Goal: Book appointment/travel/reservation

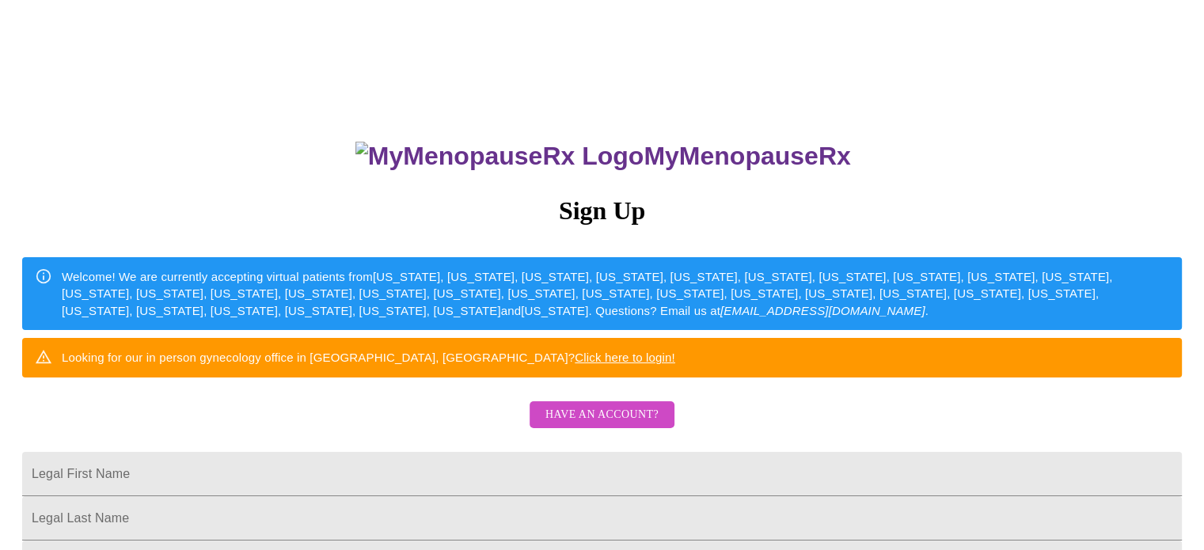
click at [501, 452] on div "MyMenopauseRx Sign Up Welcome! We are currently accepting virtual patients from…" at bounding box center [601, 391] width 1191 height 550
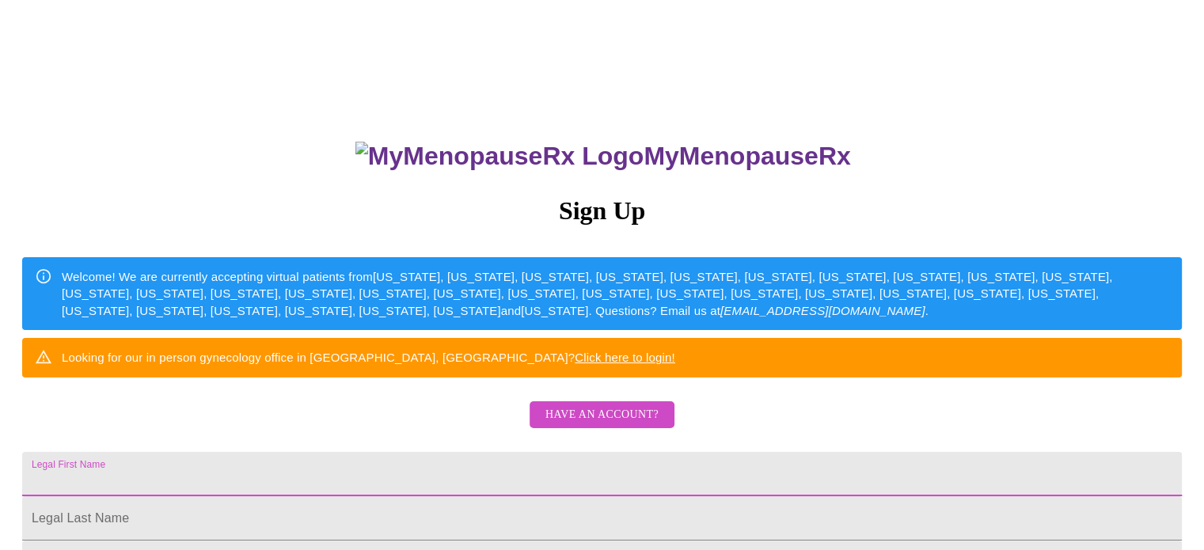
click at [609, 496] on input "Legal First Name" at bounding box center [601, 474] width 1159 height 44
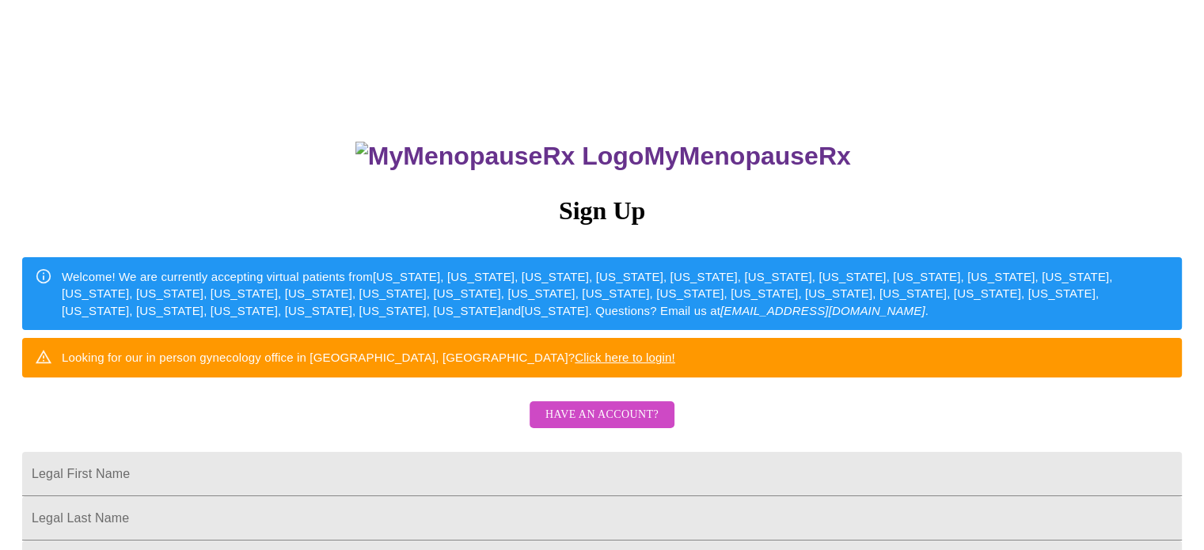
click at [920, 439] on div "MyMenopauseRx Sign Up Welcome! We are currently accepting virtual patients from…" at bounding box center [601, 336] width 1191 height 660
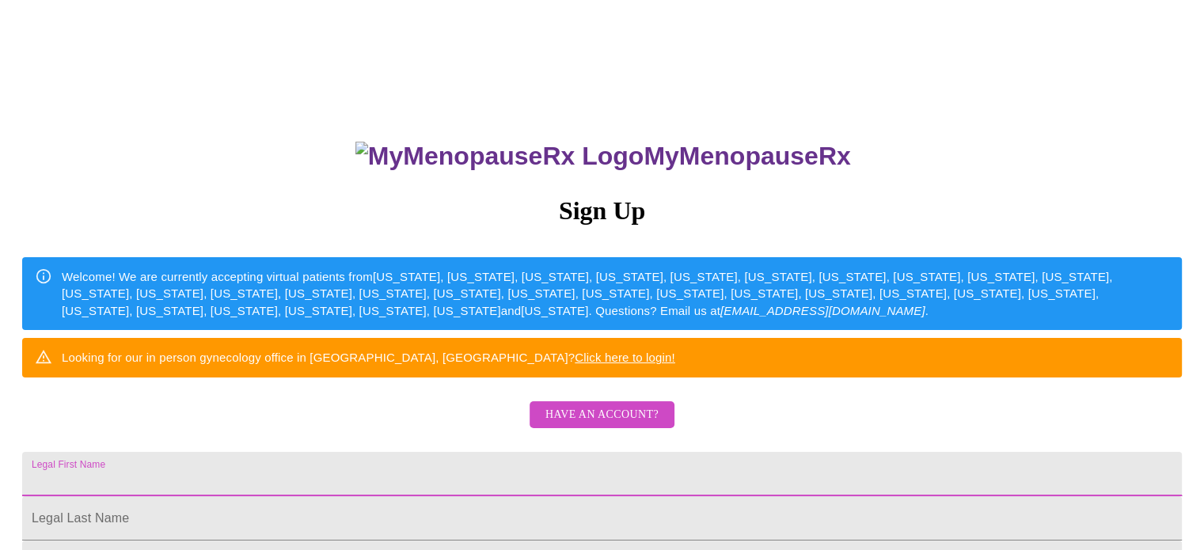
click at [687, 496] on input "Legal First Name" at bounding box center [601, 474] width 1159 height 44
type input "[PERSON_NAME]"
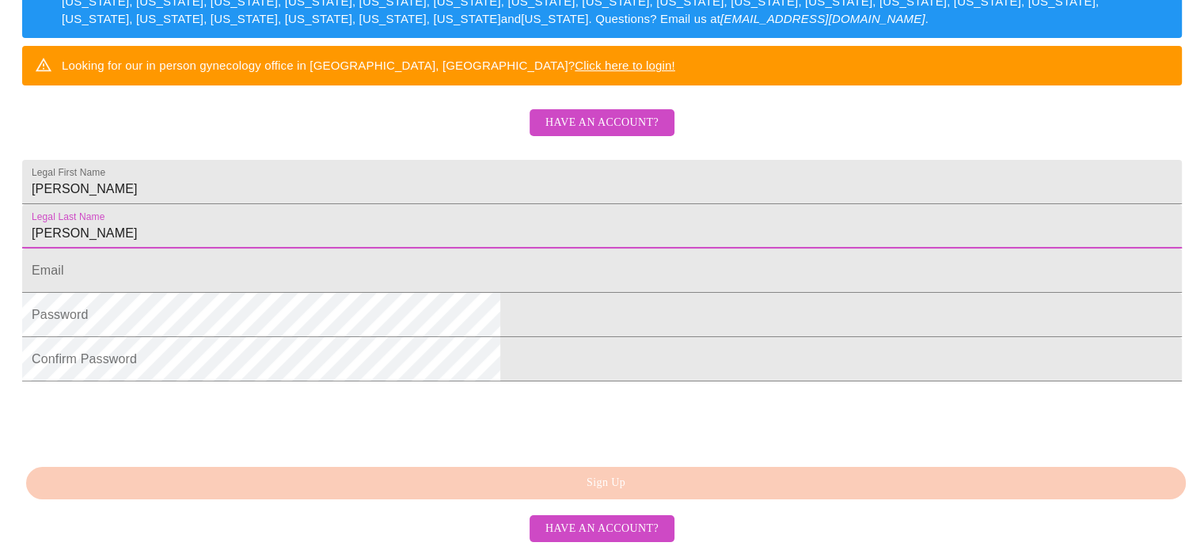
type input "[PERSON_NAME]"
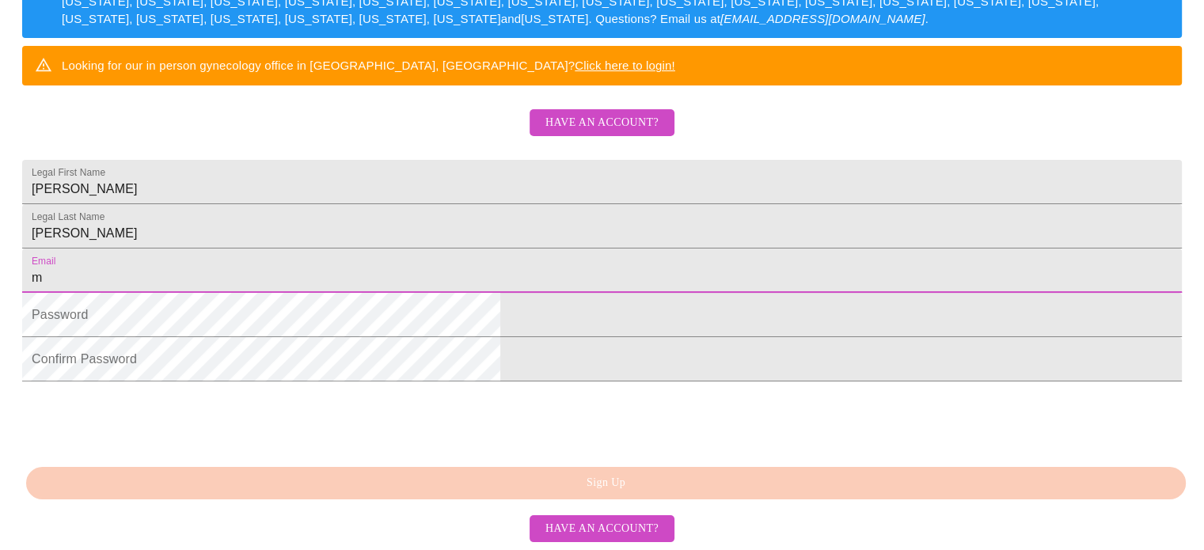
type input "[EMAIL_ADDRESS][DOMAIN_NAME]"
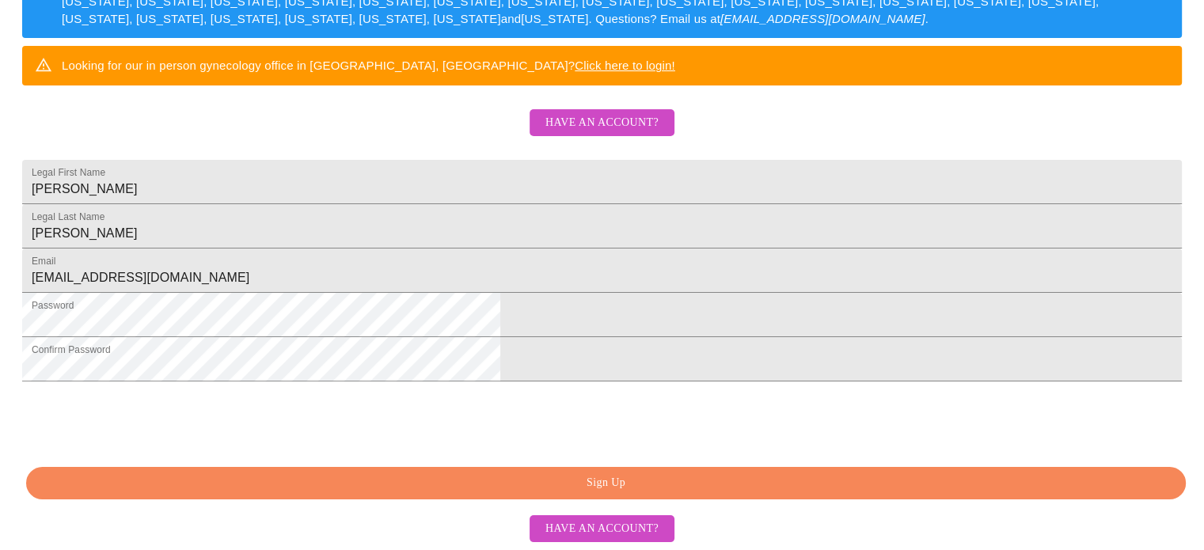
click at [306, 381] on html "MyMenopauseRx Sign Up Welcome! We are currently accepting virtual patients from…" at bounding box center [602, 44] width 1204 height 673
click at [544, 480] on span "Sign Up" at bounding box center [605, 483] width 1123 height 20
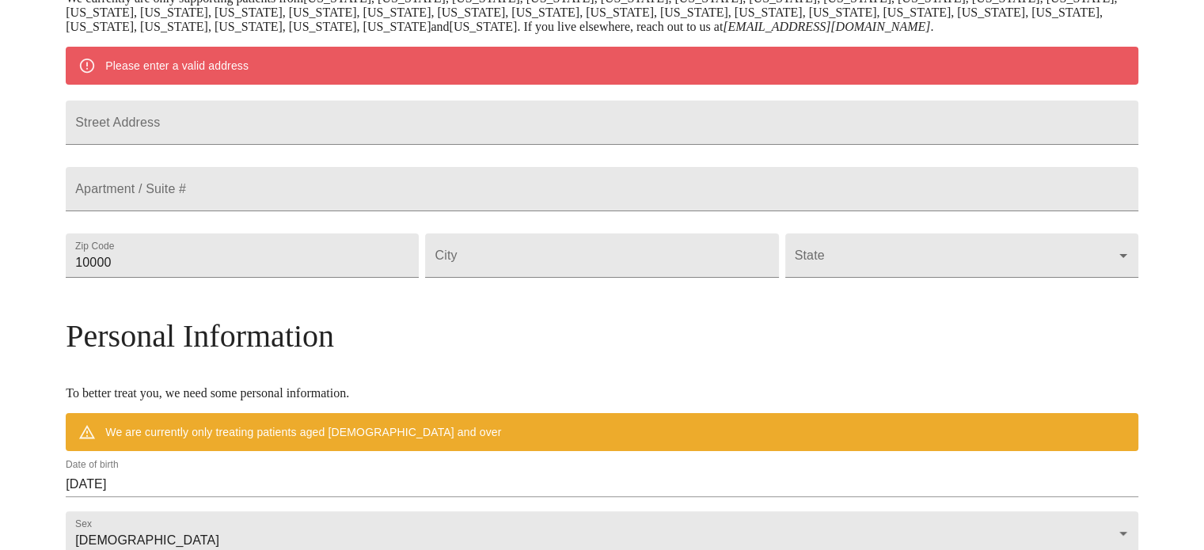
scroll to position [358, 0]
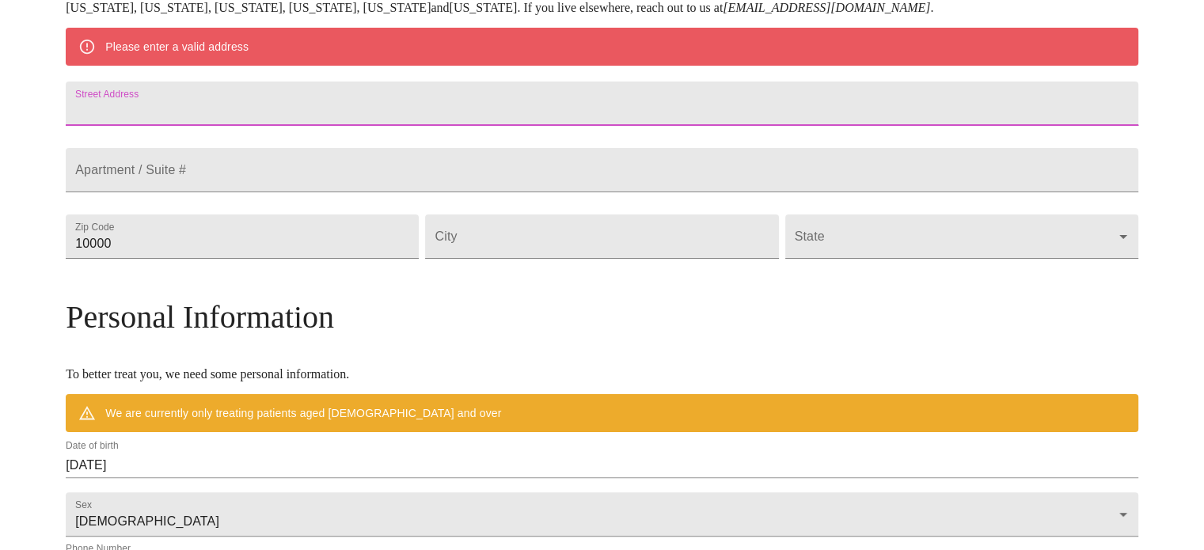
click at [668, 111] on input "Street Address" at bounding box center [602, 104] width 1072 height 44
type input "[STREET_ADDRESS][PERSON_NAME]"
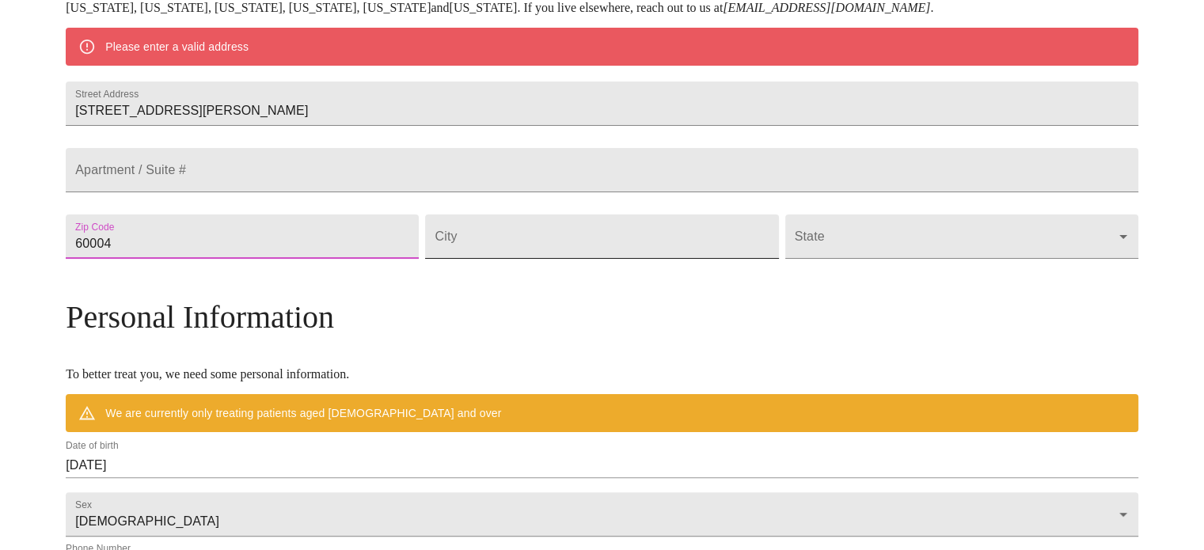
type input "60004"
click at [681, 259] on input "Street Address" at bounding box center [601, 236] width 353 height 44
type input "[GEOGRAPHIC_DATA]"
click at [836, 283] on body "MyMenopauseRx Welcome to MyMenopauseRx Since it's your first time here, you'll …" at bounding box center [601, 266] width 1191 height 1234
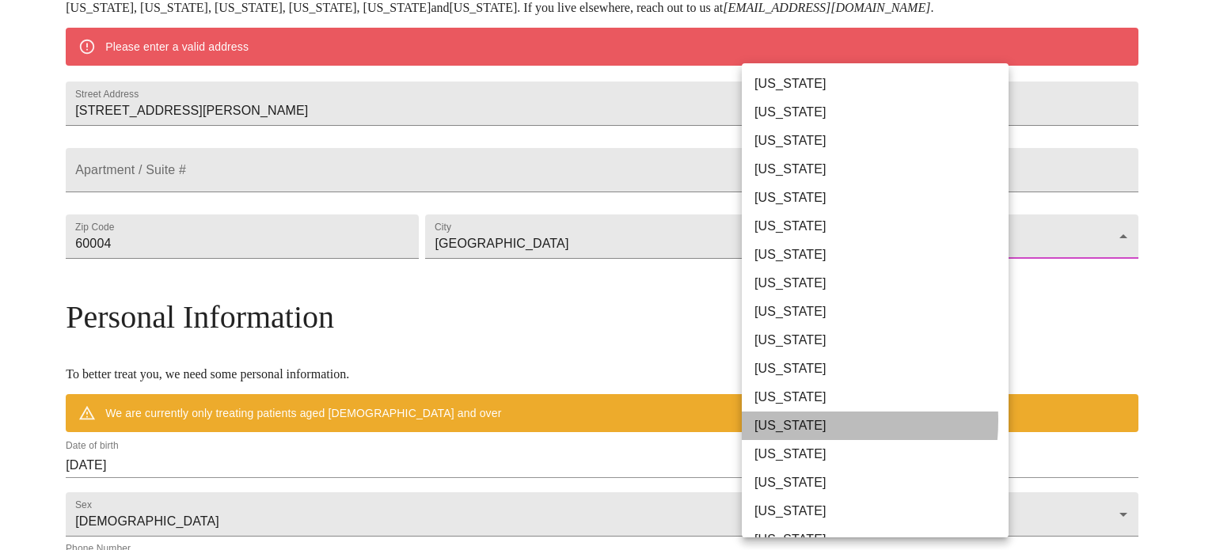
click at [774, 420] on li "[US_STATE]" at bounding box center [881, 426] width 279 height 28
type input "[US_STATE]"
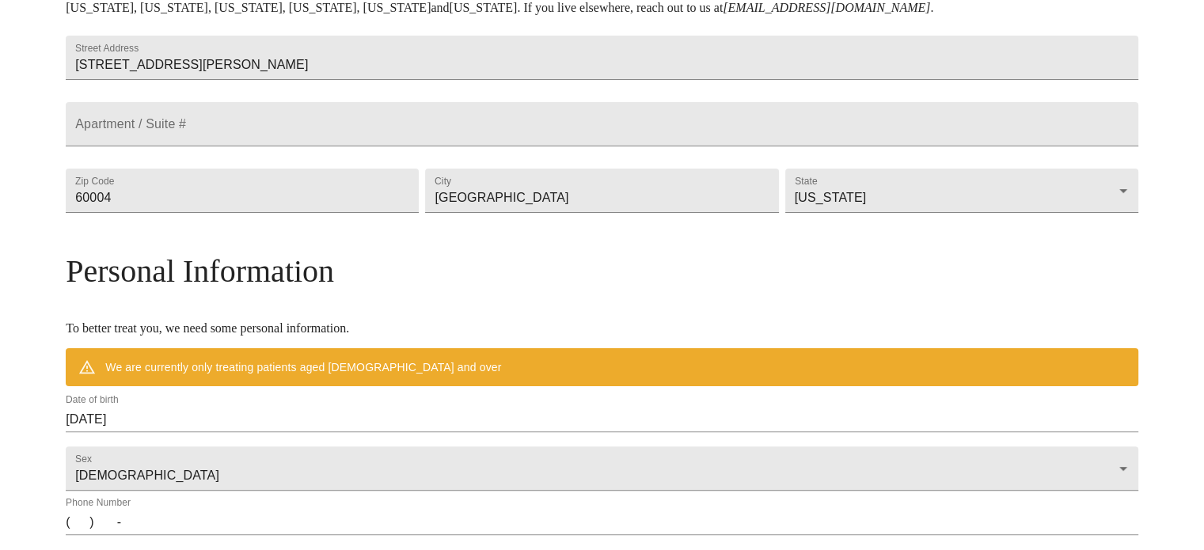
click at [998, 290] on h3 "Personal Information" at bounding box center [602, 270] width 1072 height 37
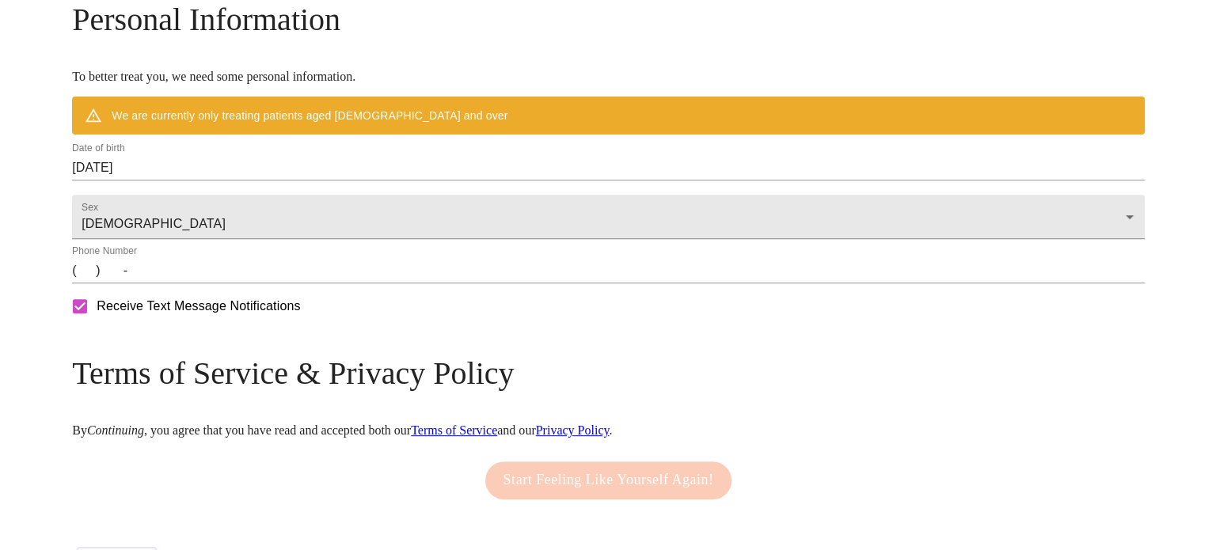
scroll to position [611, 0]
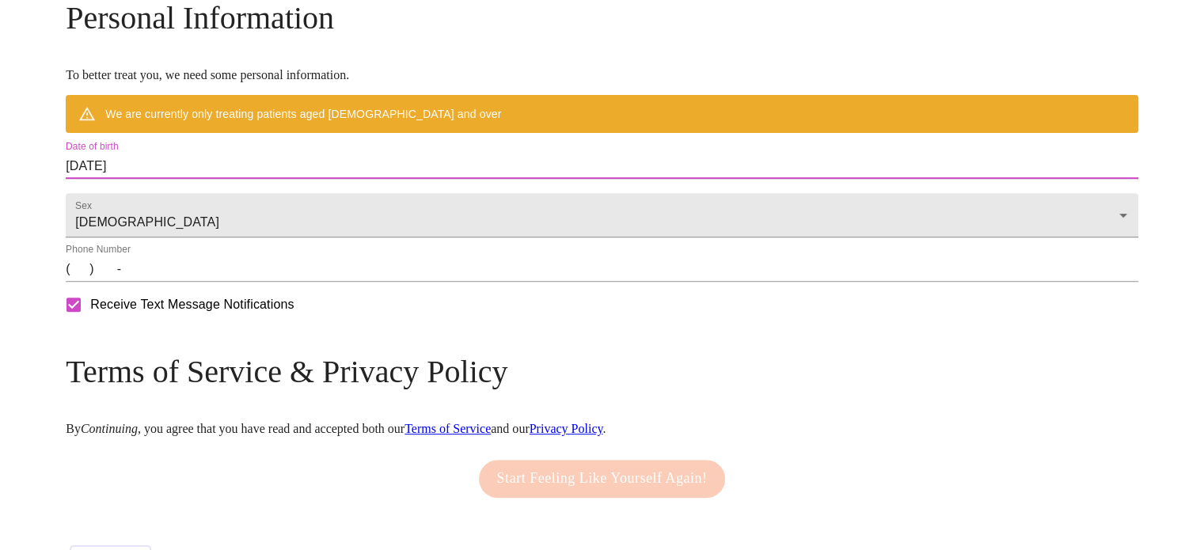
click at [281, 179] on input "[DATE]" at bounding box center [602, 166] width 1072 height 25
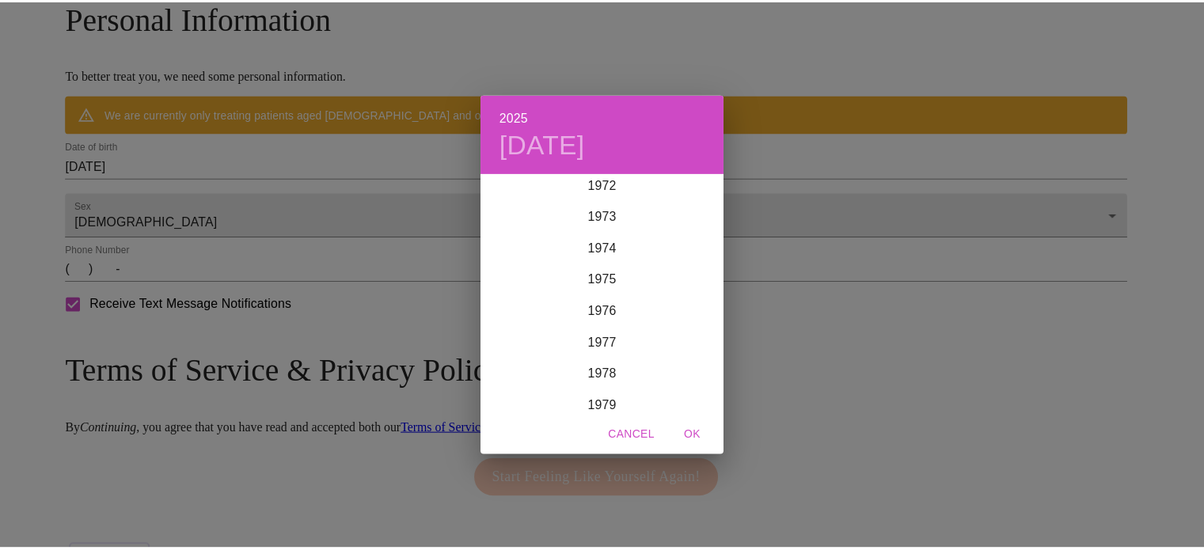
scroll to position [2301, 0]
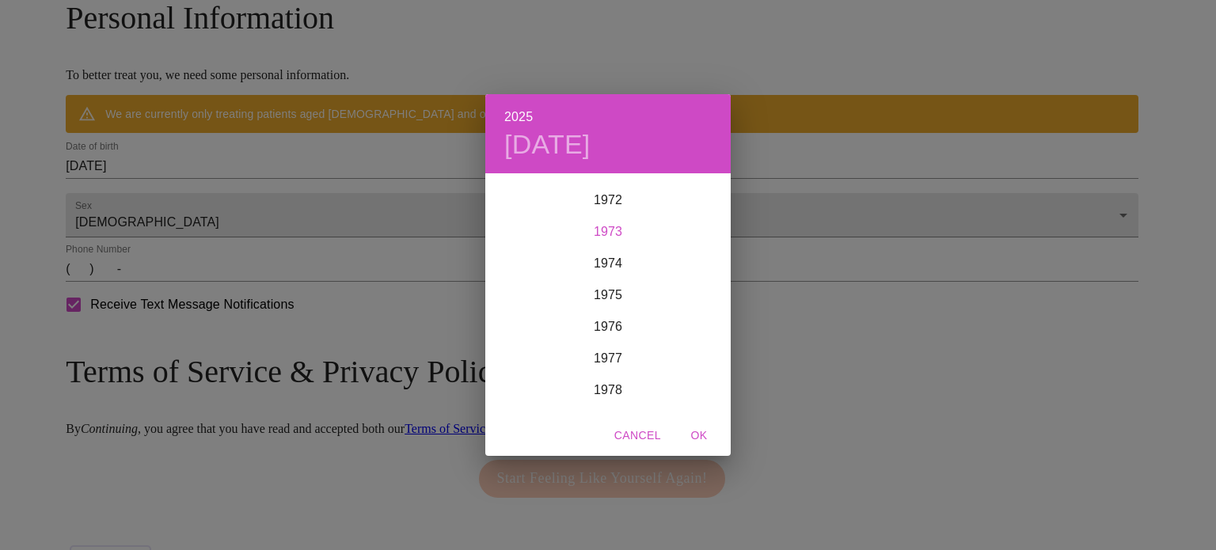
click at [633, 228] on div "1973" at bounding box center [607, 232] width 245 height 32
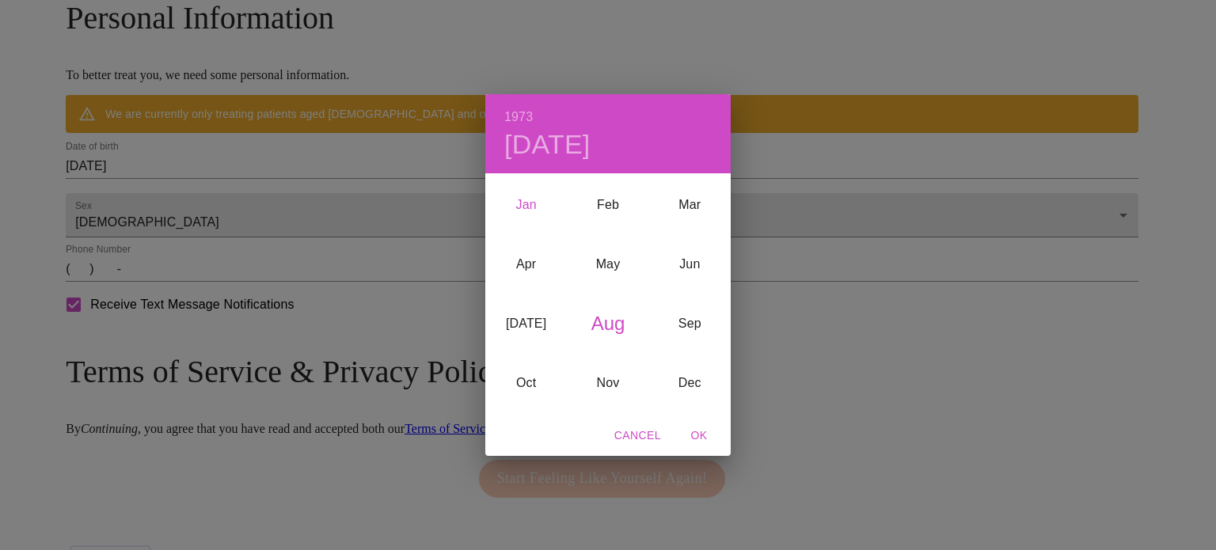
click at [527, 207] on div "Jan" at bounding box center [526, 204] width 82 height 59
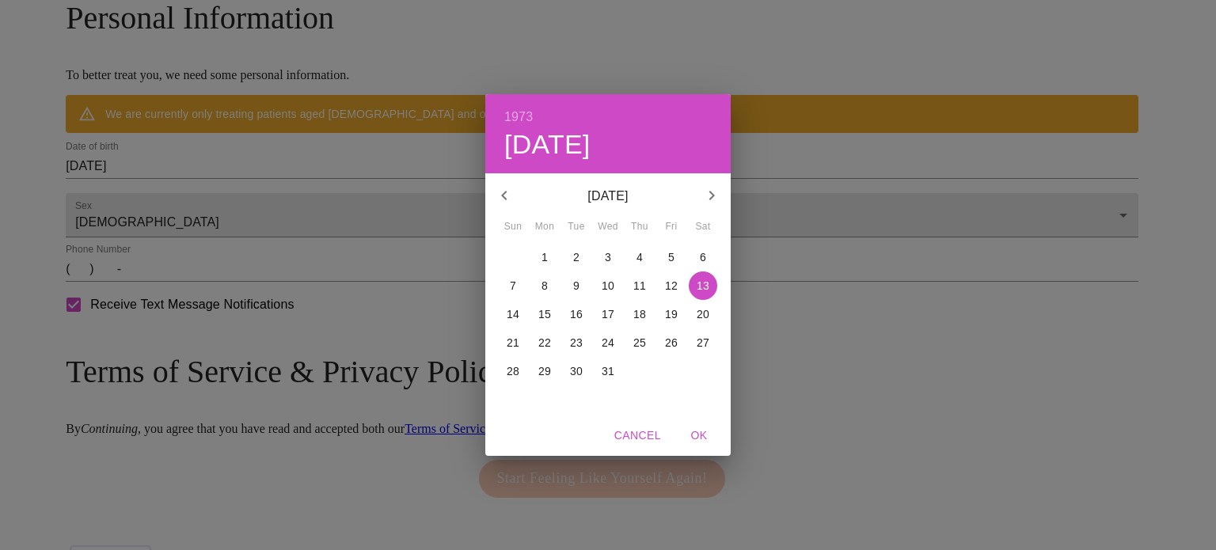
click at [635, 317] on p "18" at bounding box center [639, 314] width 13 height 16
click at [696, 435] on span "OK" at bounding box center [699, 436] width 38 height 20
type input "[DATE]"
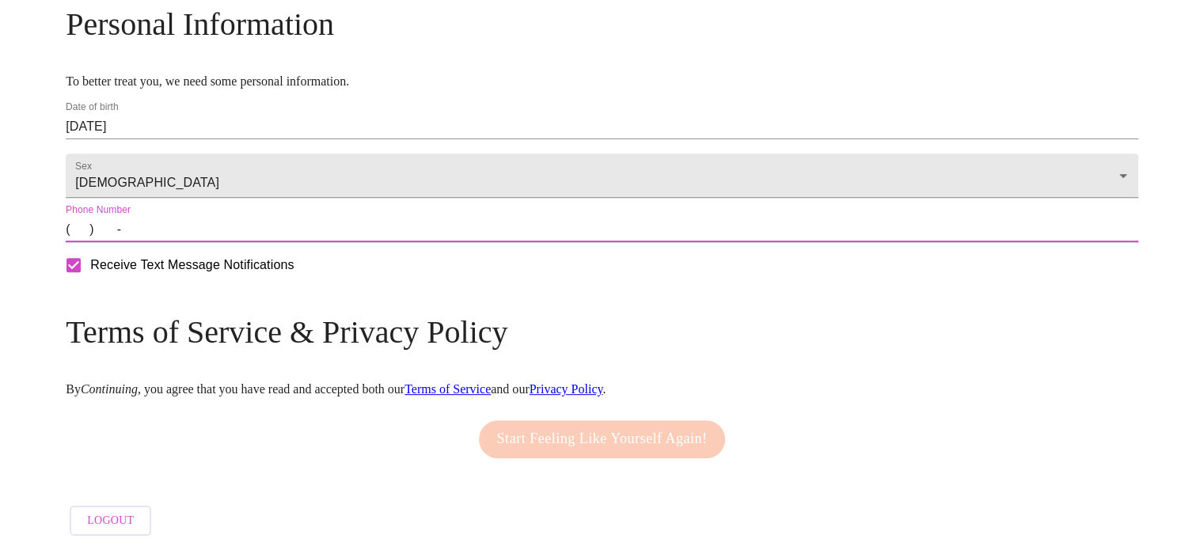
click at [205, 242] on input "(   )    -" at bounding box center [602, 229] width 1072 height 25
type input "[PHONE_NUMBER]"
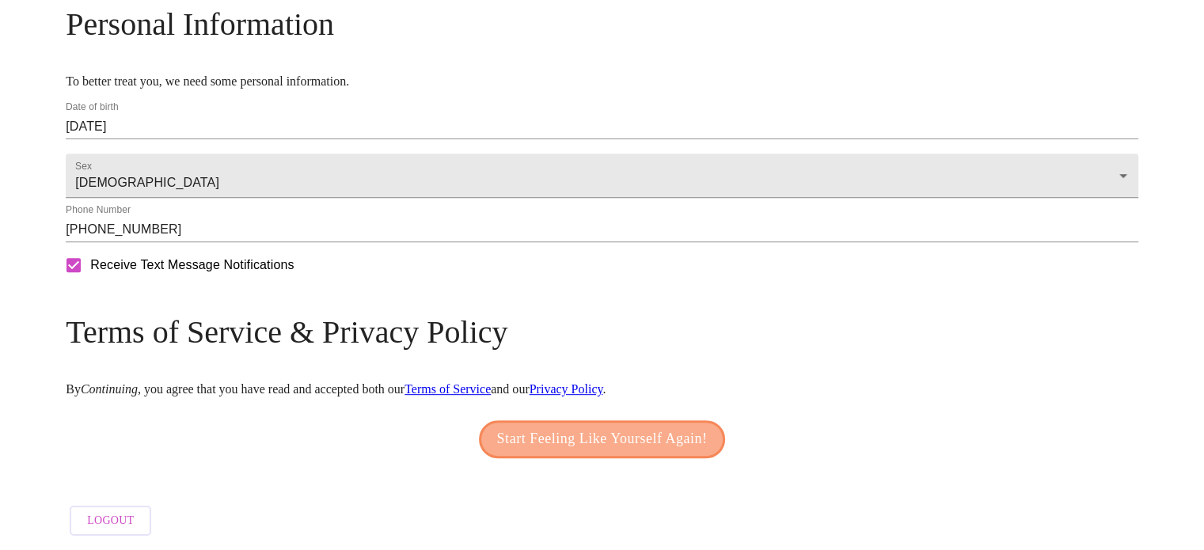
click at [605, 452] on span "Start Feeling Like Yourself Again!" at bounding box center [602, 439] width 211 height 25
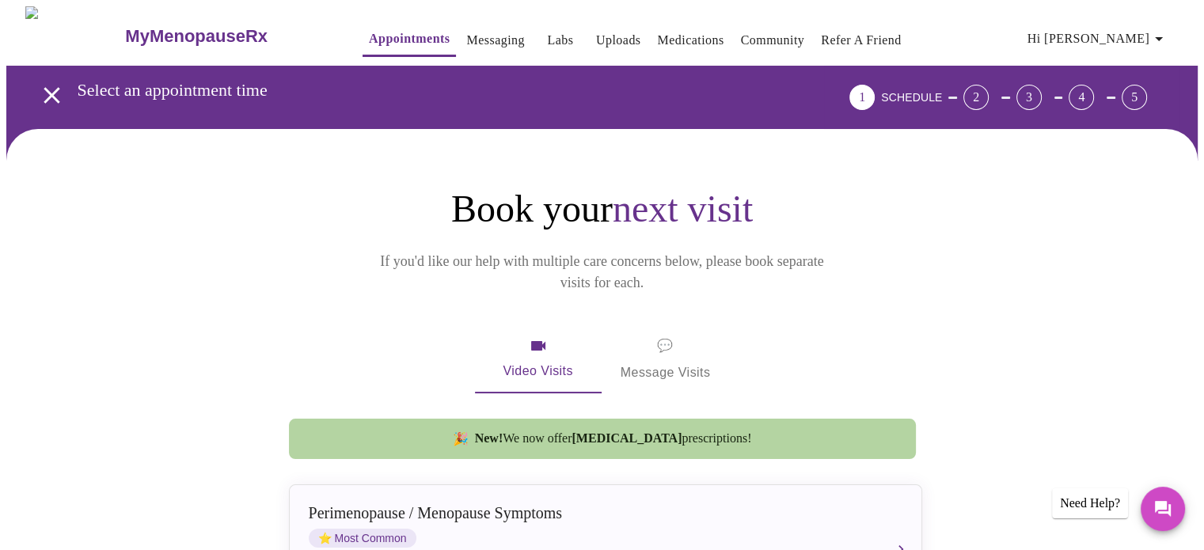
click at [891, 328] on div "Video Visits 💬 Message Visits" at bounding box center [602, 359] width 633 height 68
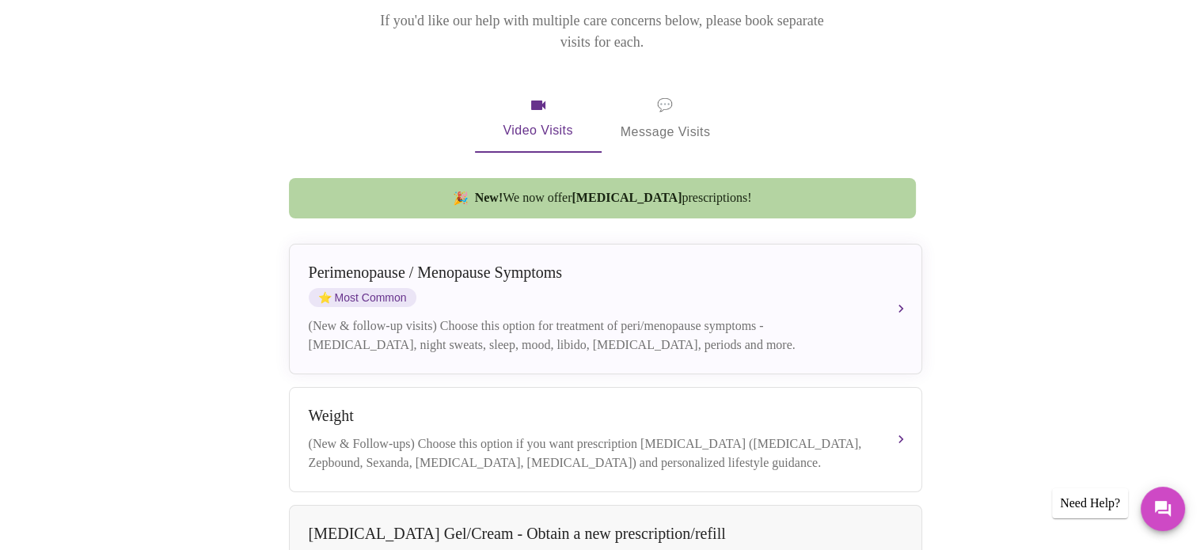
scroll to position [348, 0]
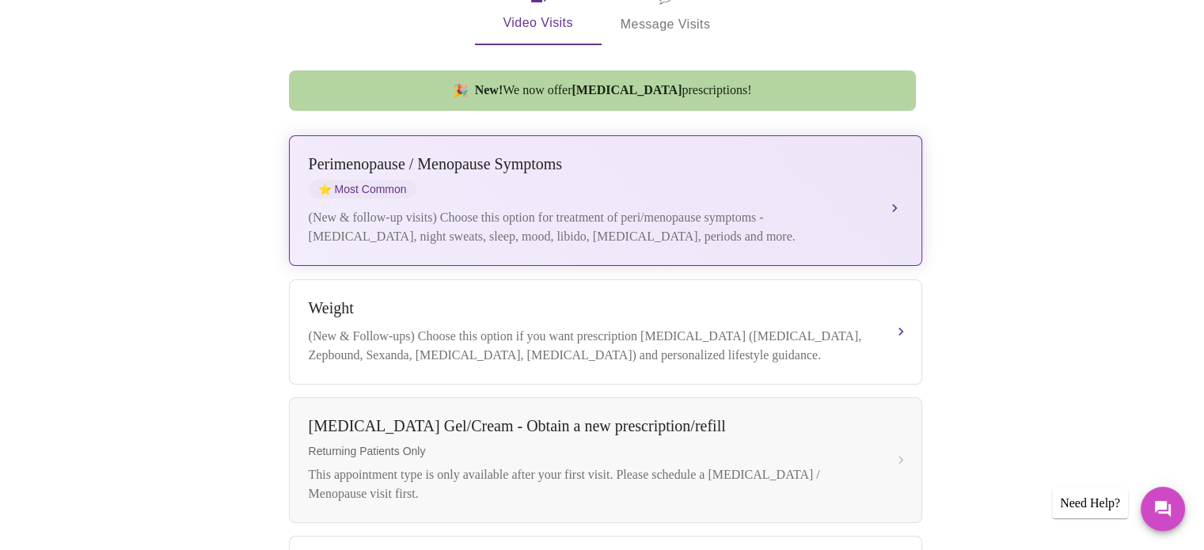
click at [862, 208] on div "(New & follow-up visits) Choose this option for treatment of peri/menopause sym…" at bounding box center [590, 227] width 562 height 38
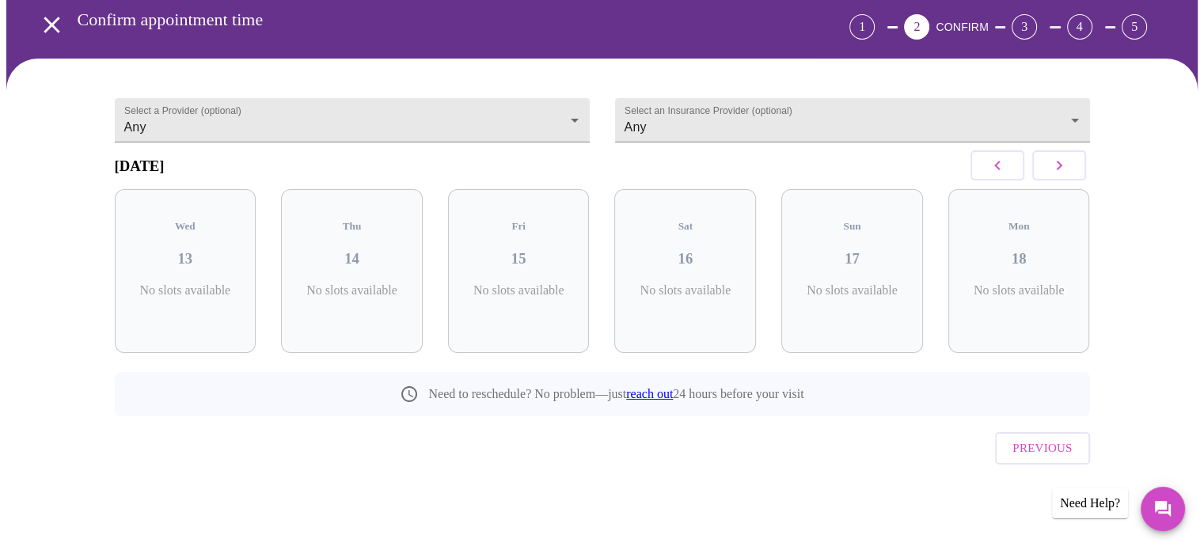
scroll to position [44, 0]
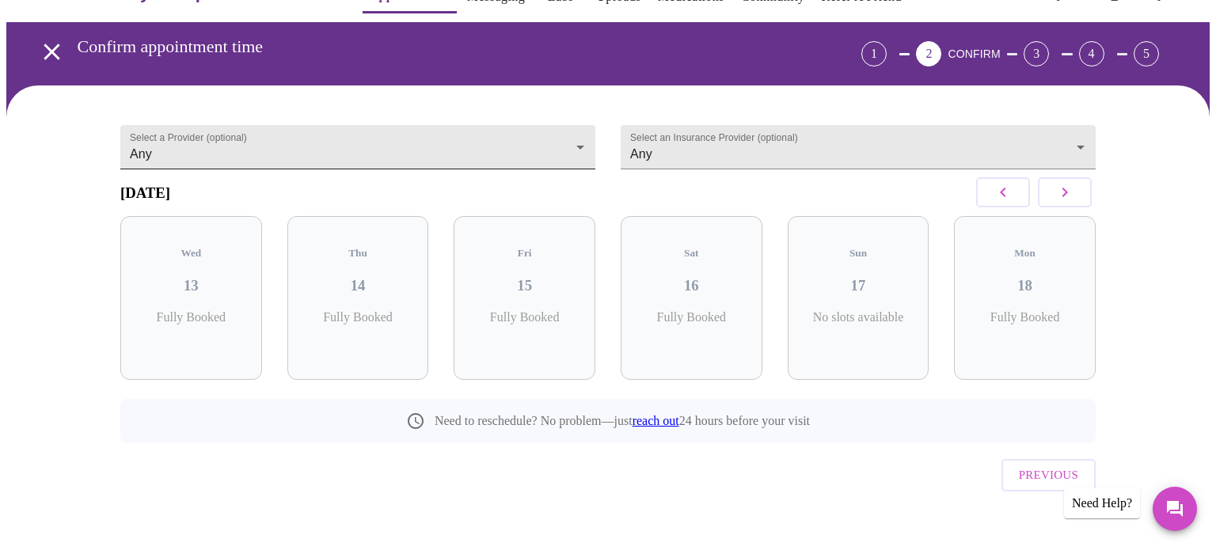
click at [495, 142] on body "MyMenopauseRx Appointments Messaging Labs Uploads Medications Community Refer a…" at bounding box center [607, 267] width 1203 height 608
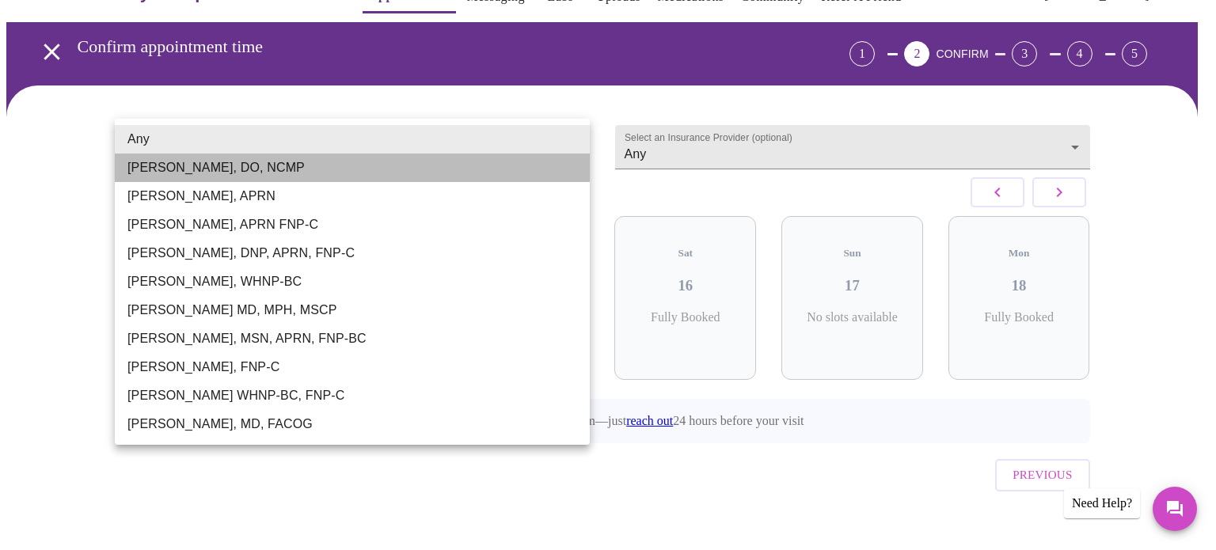
click at [476, 167] on li "[PERSON_NAME], DO, NCMP" at bounding box center [352, 168] width 475 height 28
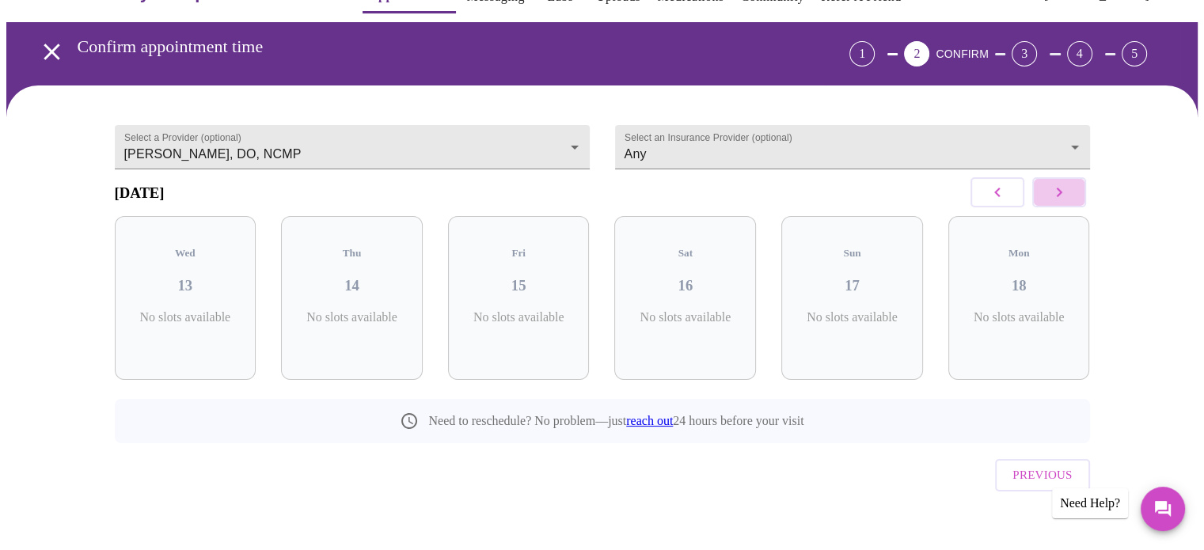
click at [1067, 192] on icon "button" at bounding box center [1058, 192] width 19 height 19
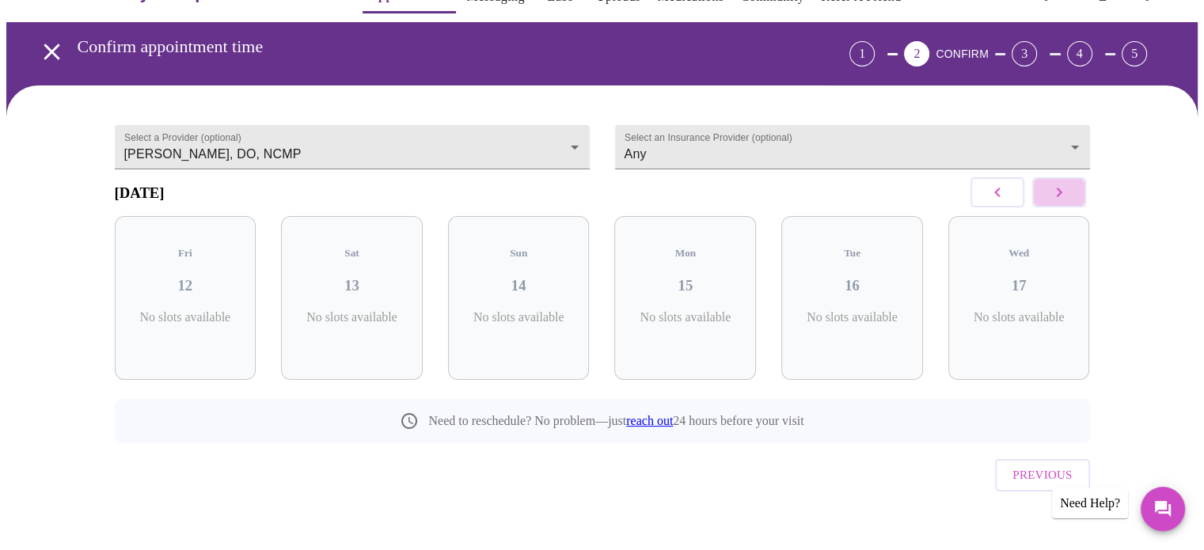
click at [1067, 192] on icon "button" at bounding box center [1058, 192] width 19 height 19
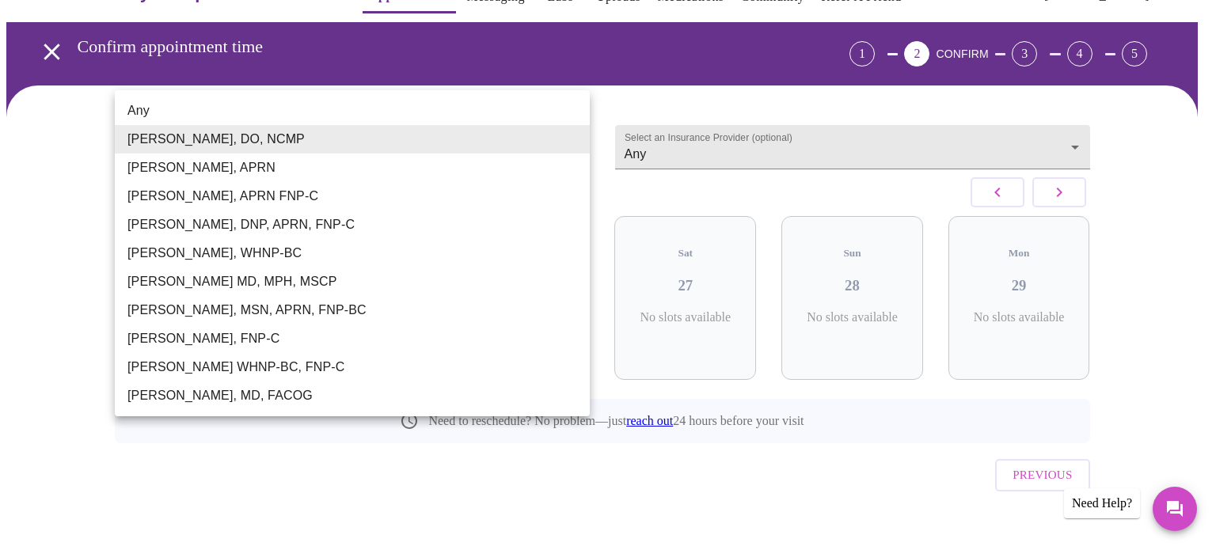
click at [551, 138] on body "MyMenopauseRx Appointments Messaging Labs Uploads Medications Community Refer a…" at bounding box center [607, 267] width 1203 height 608
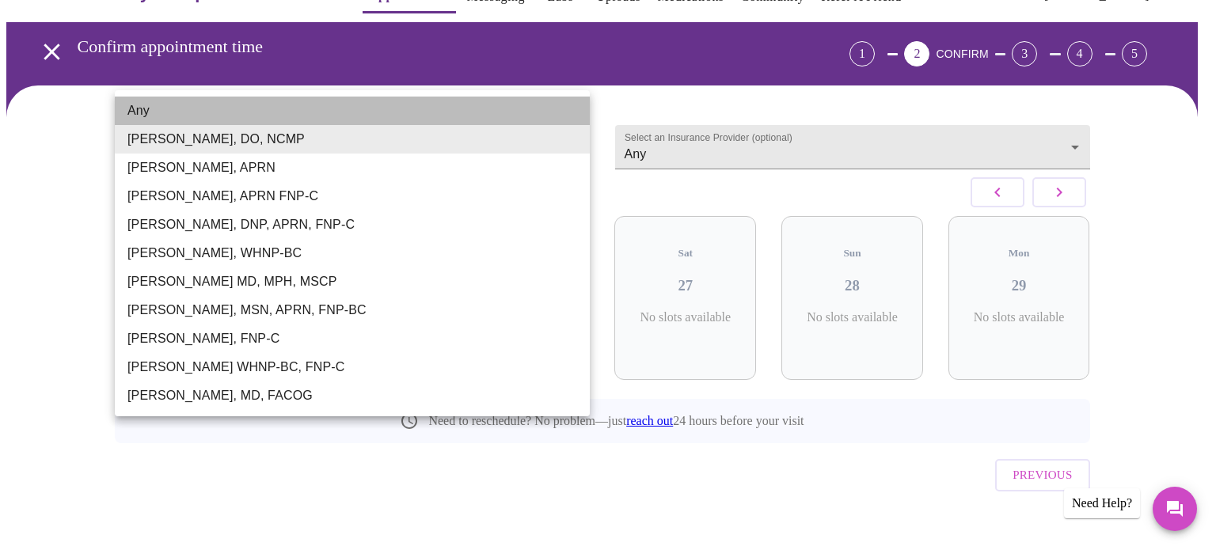
click at [505, 120] on li "Any" at bounding box center [352, 111] width 475 height 28
type input "Any"
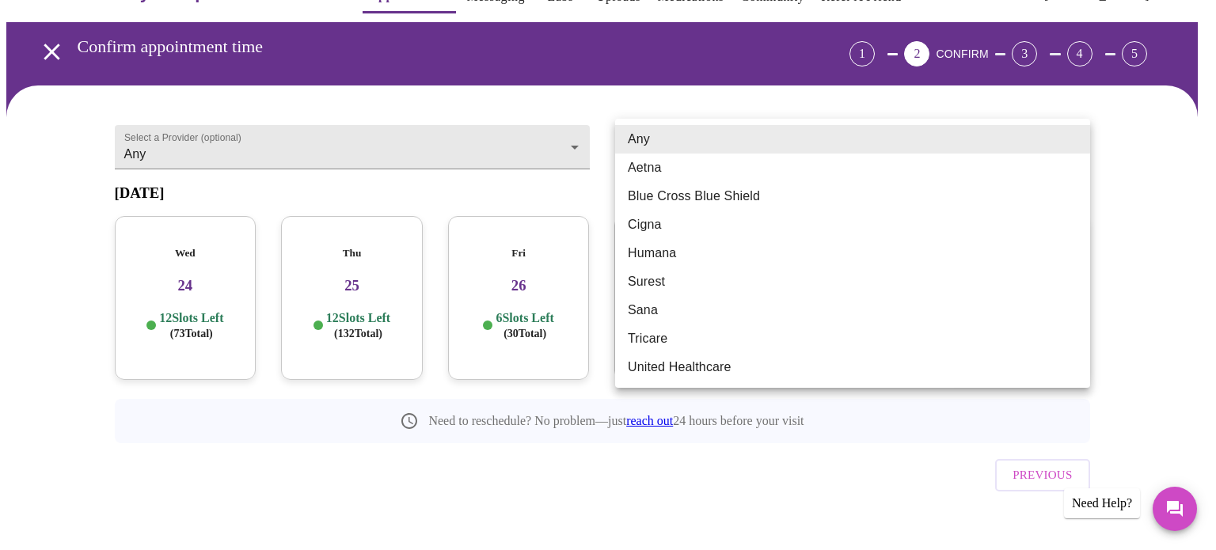
click at [658, 142] on body "MyMenopauseRx Appointments Messaging Labs Uploads Medications Community Refer a…" at bounding box center [607, 267] width 1203 height 608
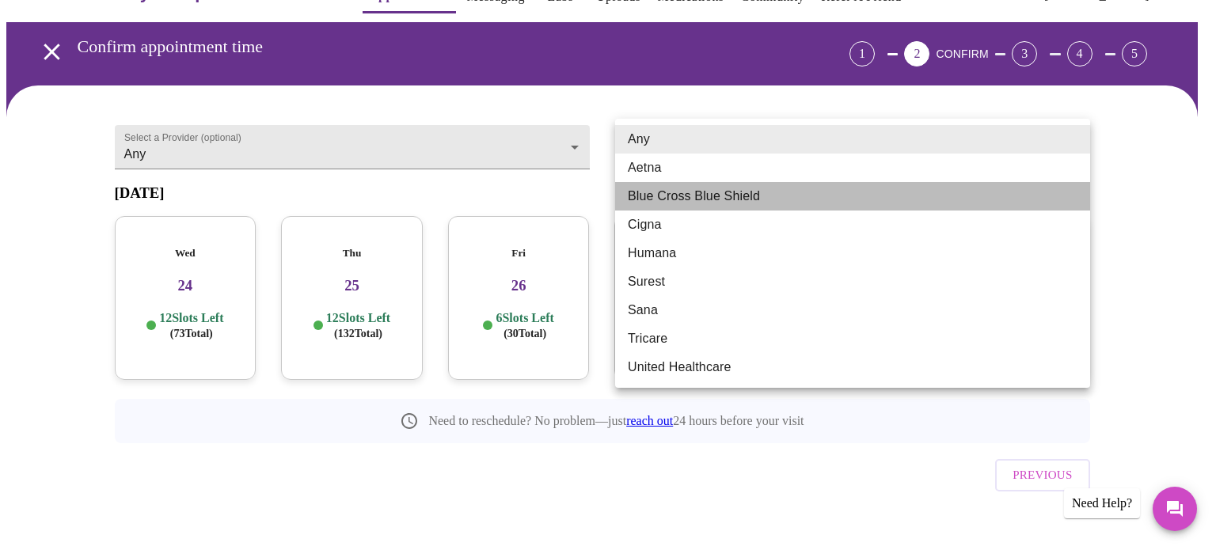
click at [658, 205] on li "Blue Cross Blue Shield" at bounding box center [852, 196] width 475 height 28
type input "Blue Cross Blue Shield"
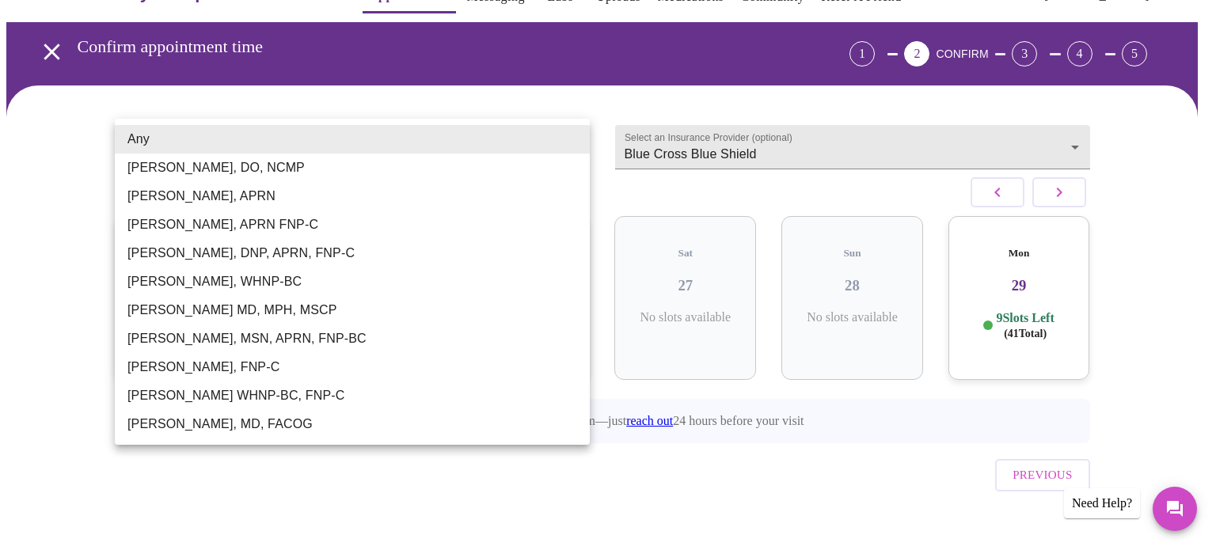
click at [522, 140] on body "MyMenopauseRx Appointments Messaging Labs Uploads Medications Community Refer a…" at bounding box center [607, 267] width 1203 height 608
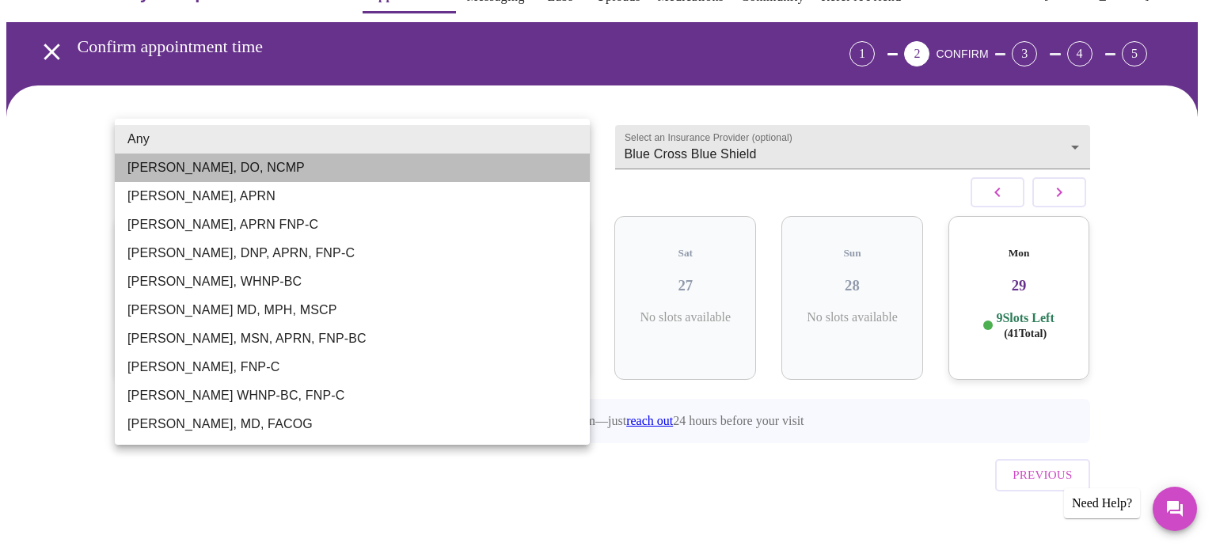
click at [500, 162] on li "[PERSON_NAME], DO, NCMP" at bounding box center [352, 168] width 475 height 28
type input "[PERSON_NAME], DO, NCMP"
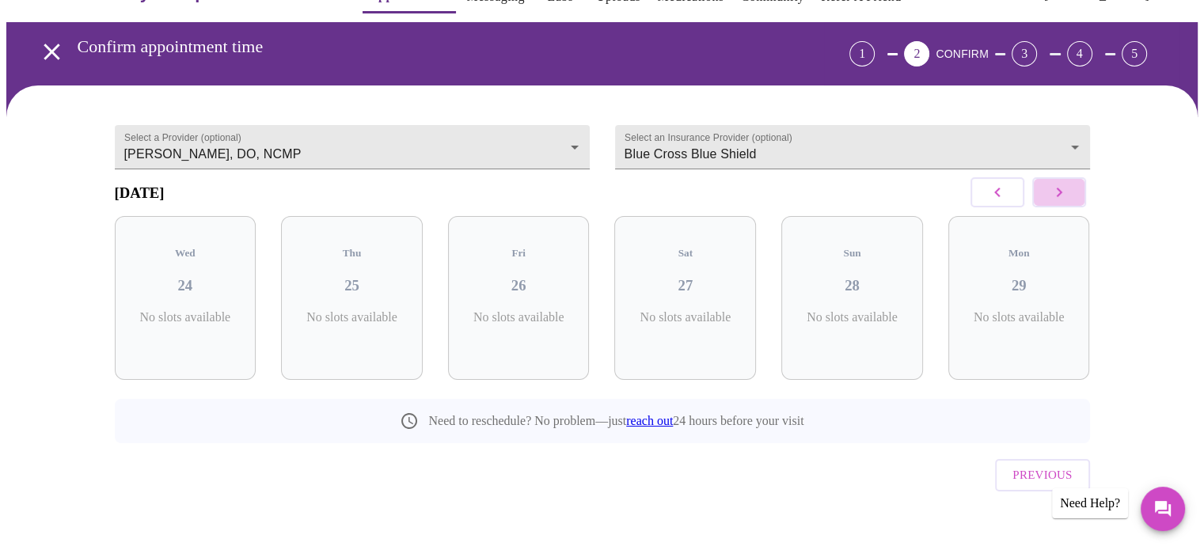
click at [1058, 199] on icon "button" at bounding box center [1058, 192] width 19 height 19
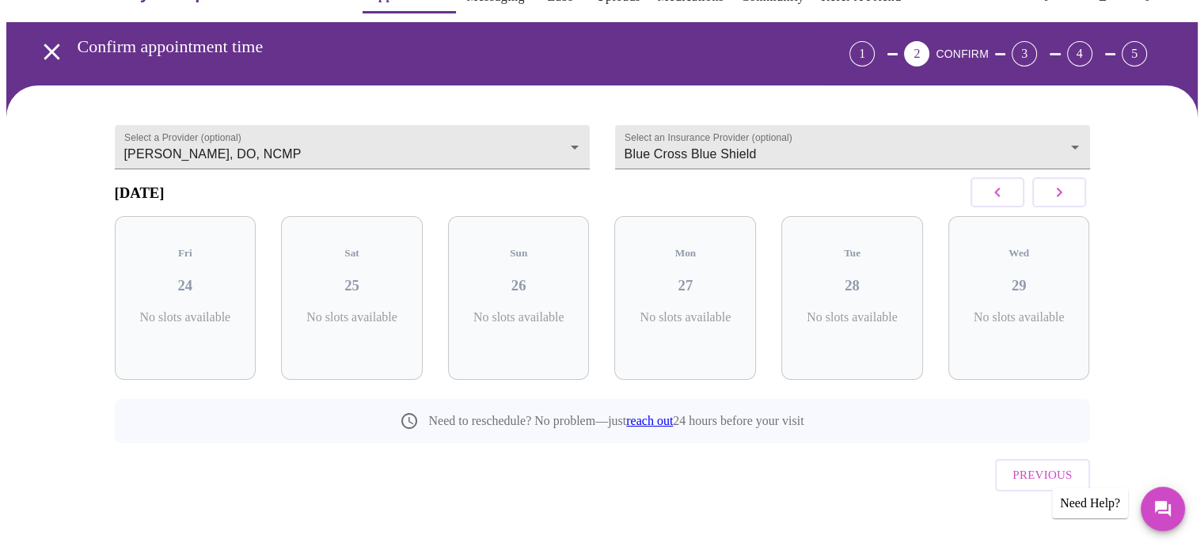
click at [1058, 199] on icon "button" at bounding box center [1058, 192] width 19 height 19
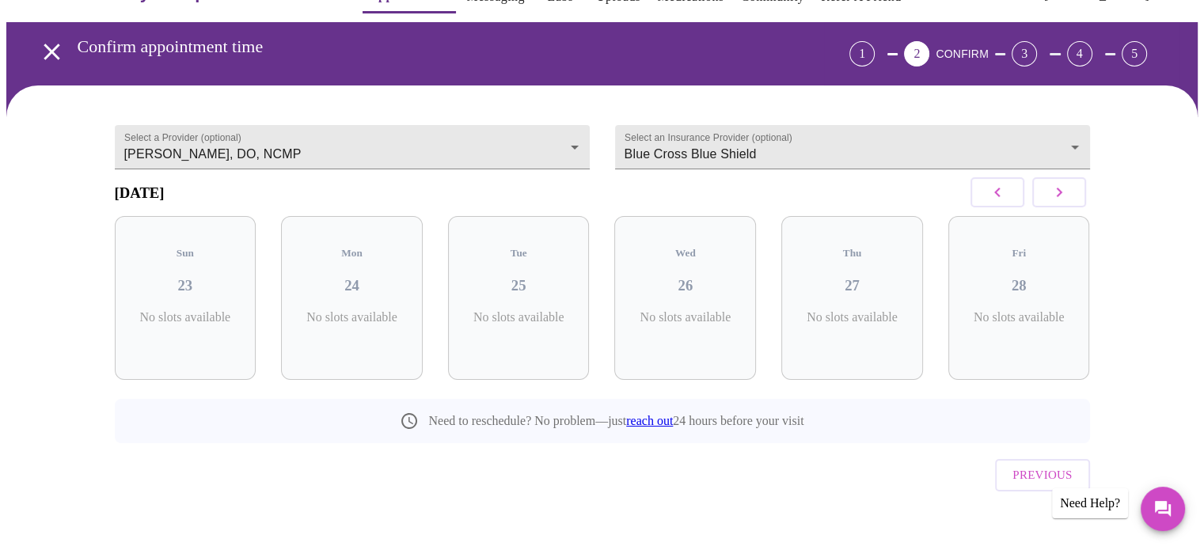
click at [1058, 199] on icon "button" at bounding box center [1058, 192] width 19 height 19
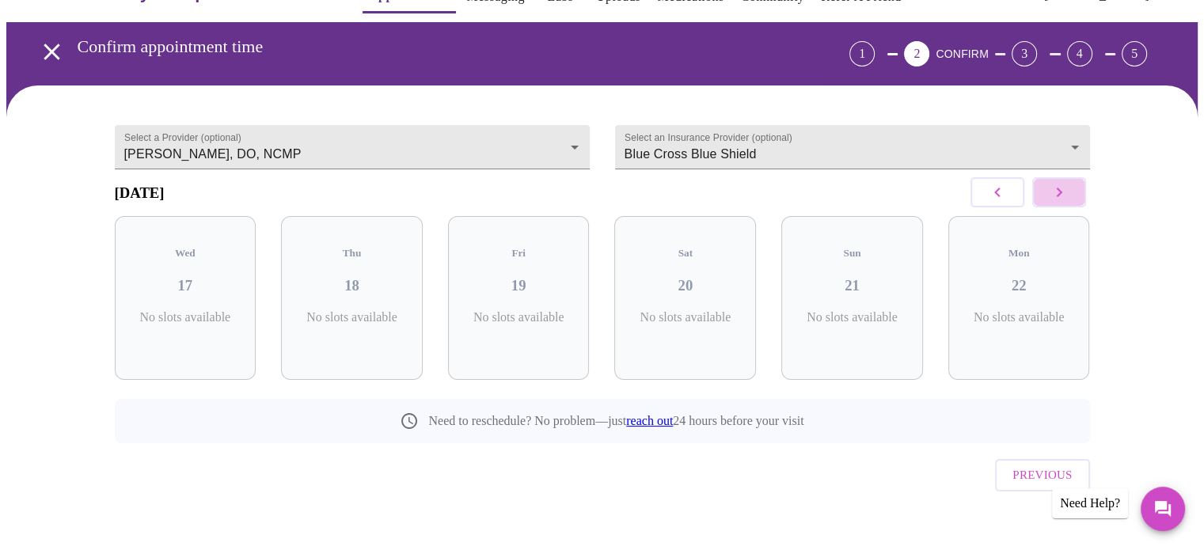
click at [1058, 199] on icon "button" at bounding box center [1058, 192] width 19 height 19
click at [1035, 465] on span "Previous" at bounding box center [1041, 475] width 59 height 21
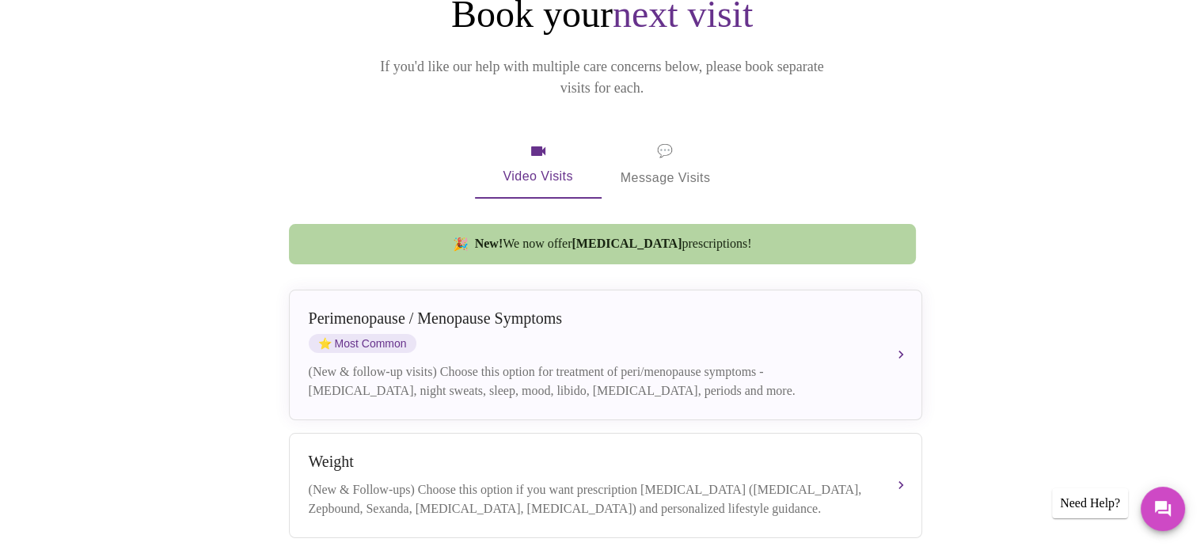
scroll to position [224, 0]
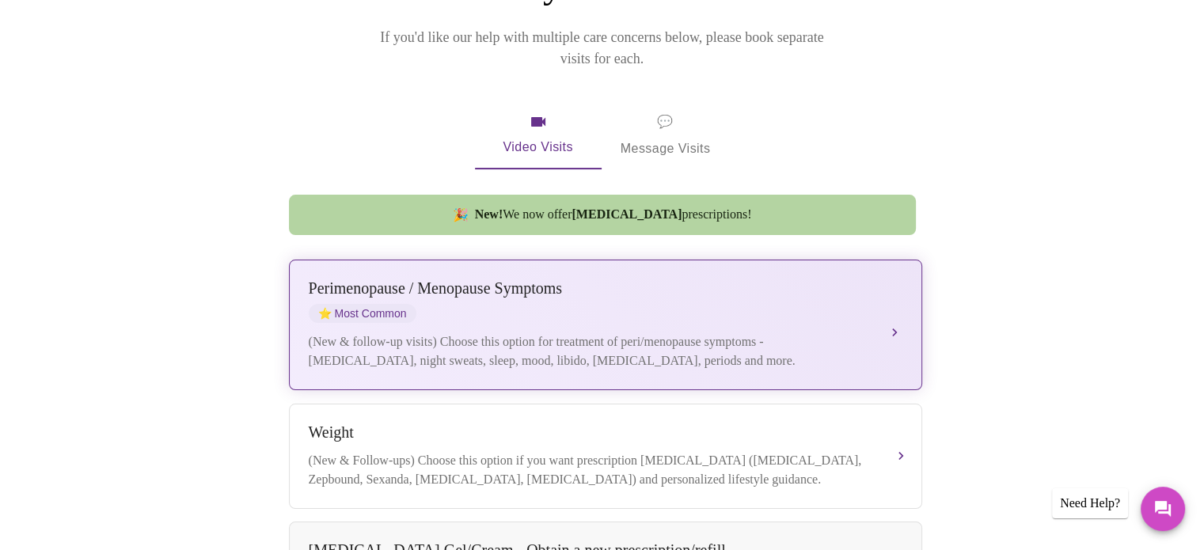
click at [713, 332] on div "(New & follow-up visits) Choose this option for treatment of peri/menopause sym…" at bounding box center [590, 351] width 562 height 38
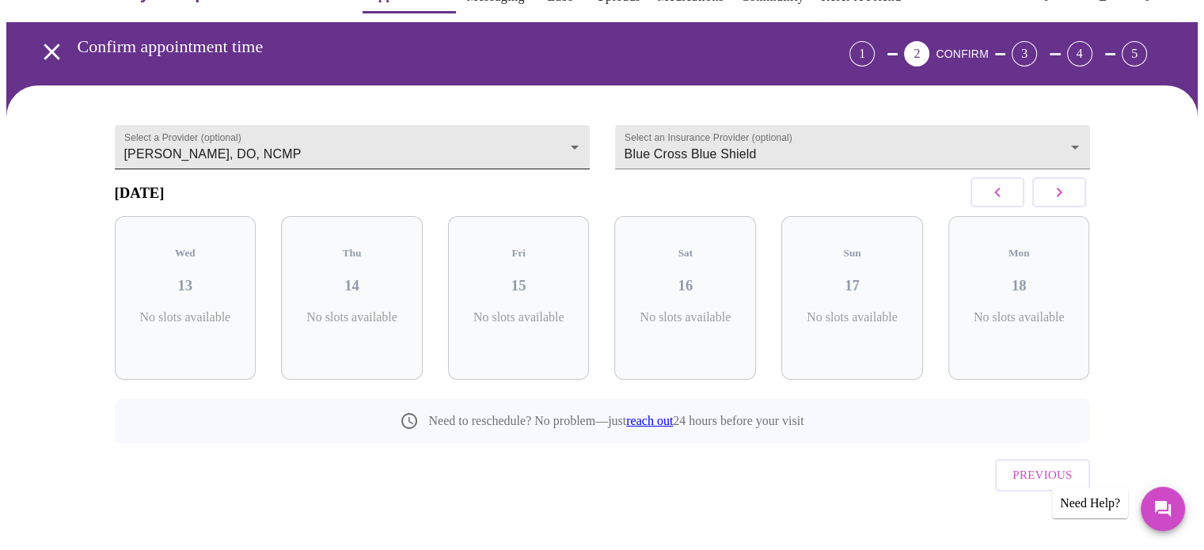
click at [470, 140] on body "MyMenopauseRx Appointments Messaging Labs Uploads Medications Community Refer a…" at bounding box center [601, 267] width 1191 height 608
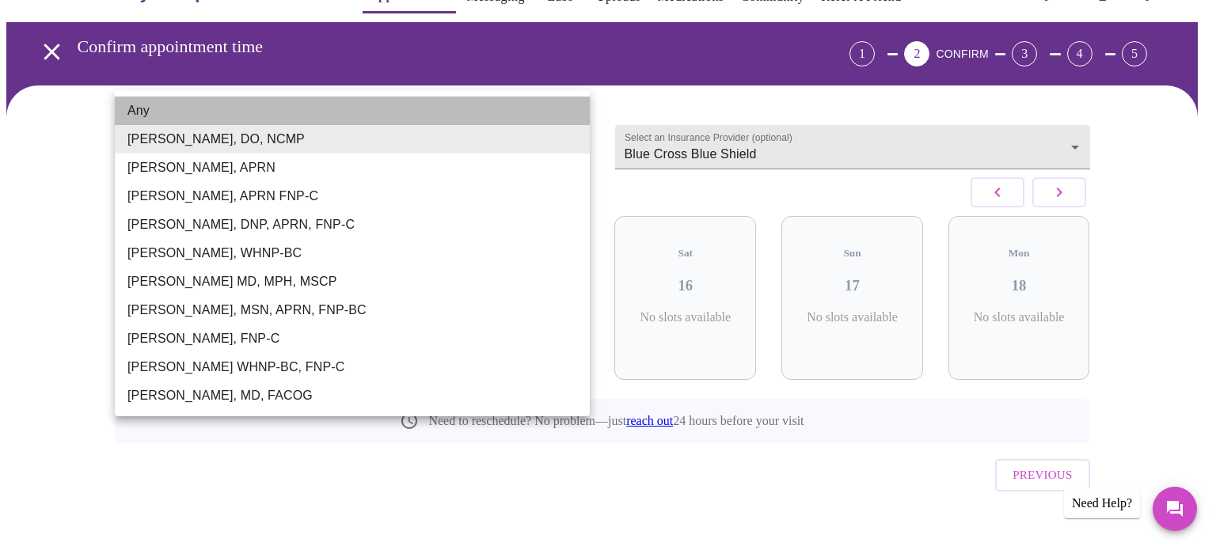
click at [434, 99] on li "Any" at bounding box center [352, 111] width 475 height 28
type input "Any"
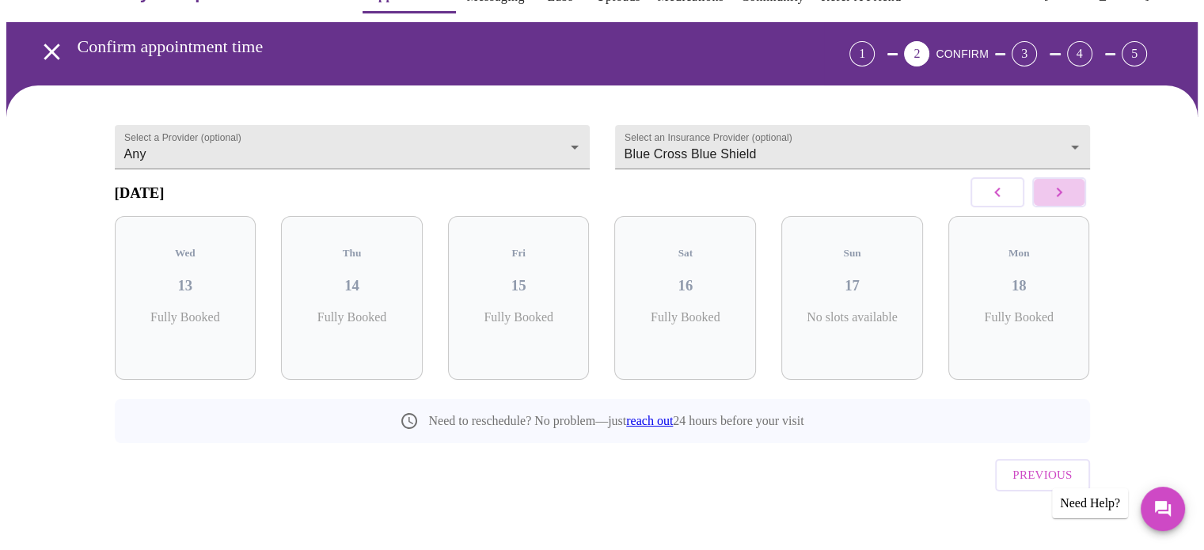
click at [1067, 196] on icon "button" at bounding box center [1058, 192] width 19 height 19
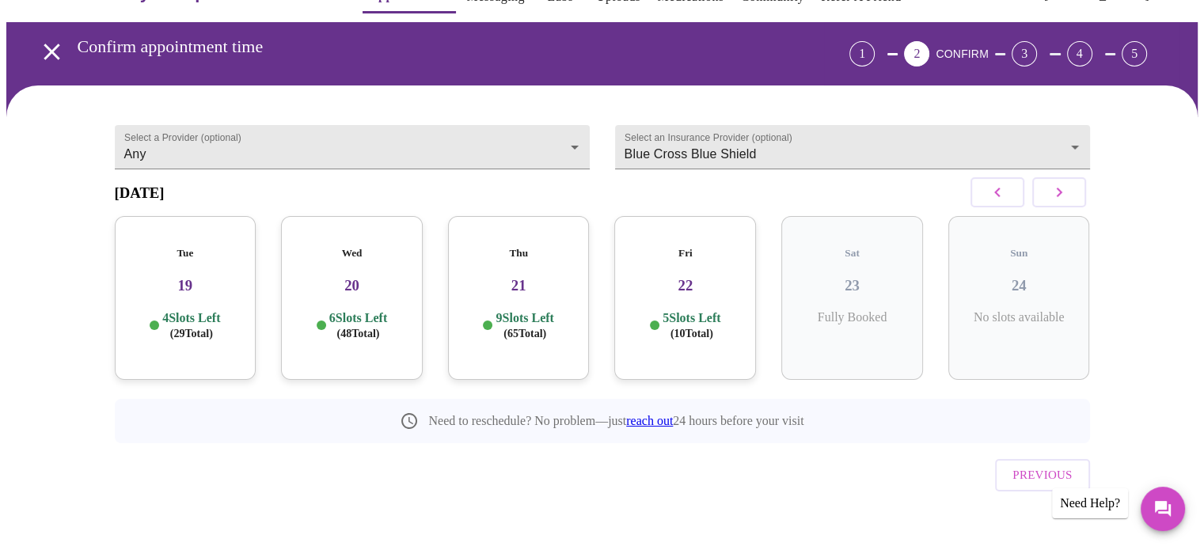
click at [520, 281] on h3 "21" at bounding box center [519, 285] width 116 height 17
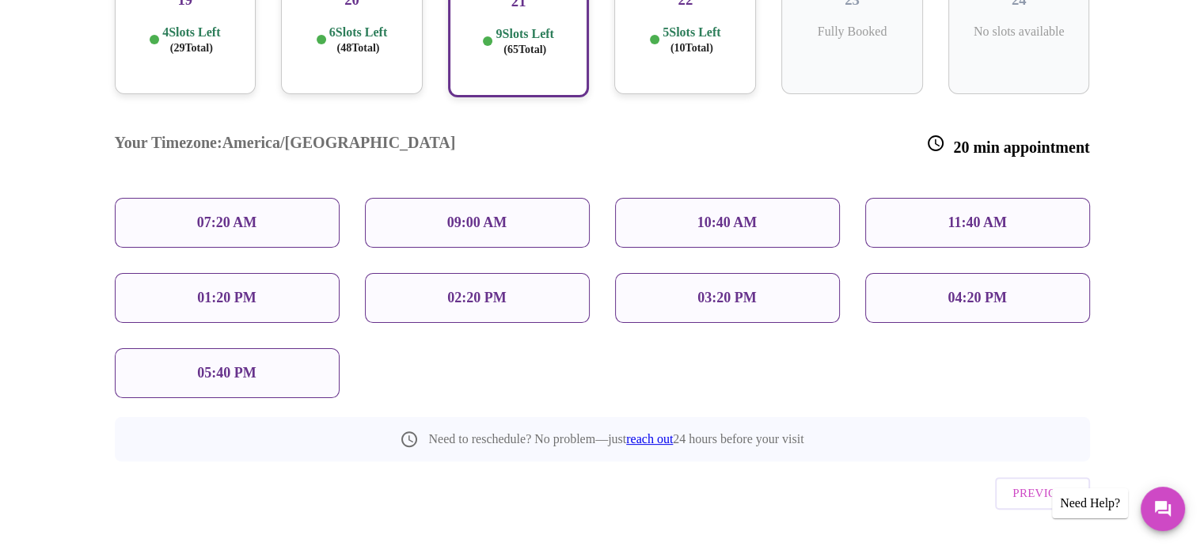
scroll to position [331, 0]
click at [676, 196] on div "10:40 AM" at bounding box center [727, 221] width 225 height 50
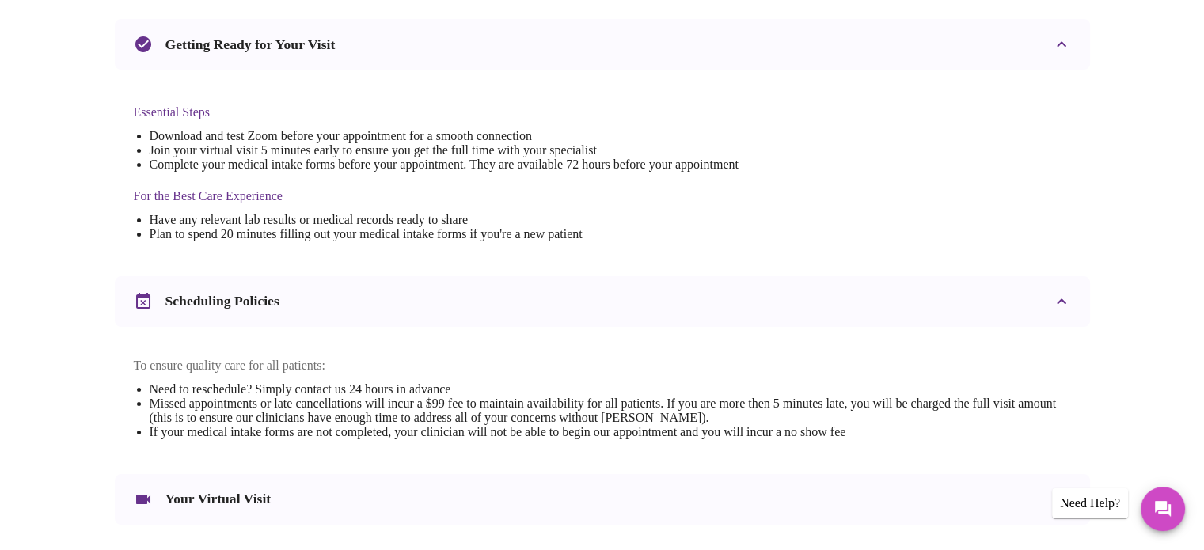
scroll to position [0, 0]
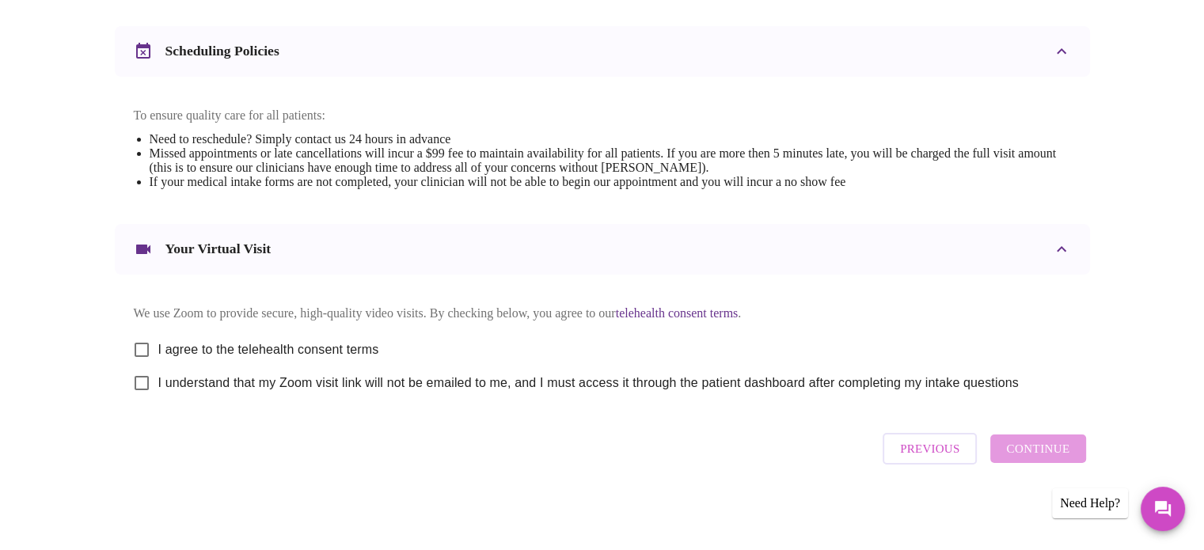
scroll to position [596, 0]
